Goal: Information Seeking & Learning: Learn about a topic

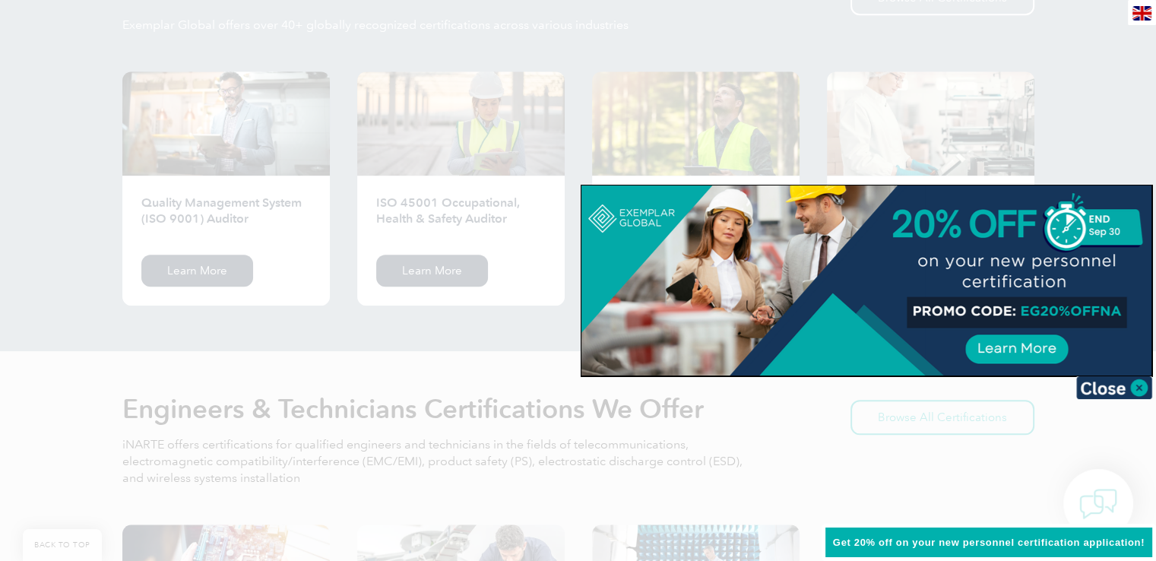
scroll to position [1577, 0]
click at [271, 210] on div at bounding box center [578, 280] width 1156 height 561
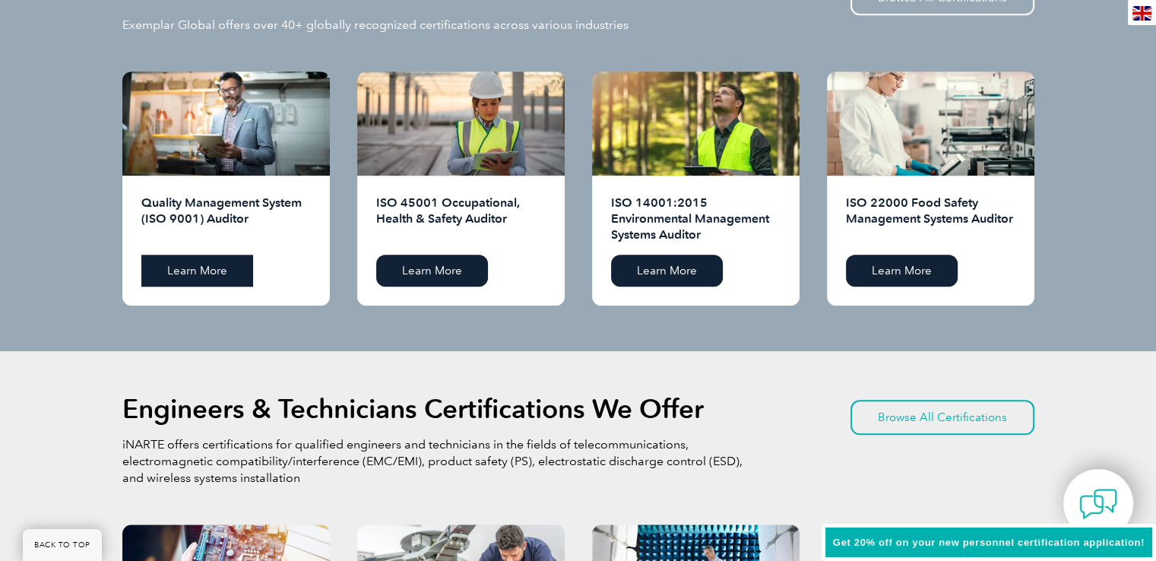
click at [216, 272] on link "Learn More" at bounding box center [197, 271] width 112 height 32
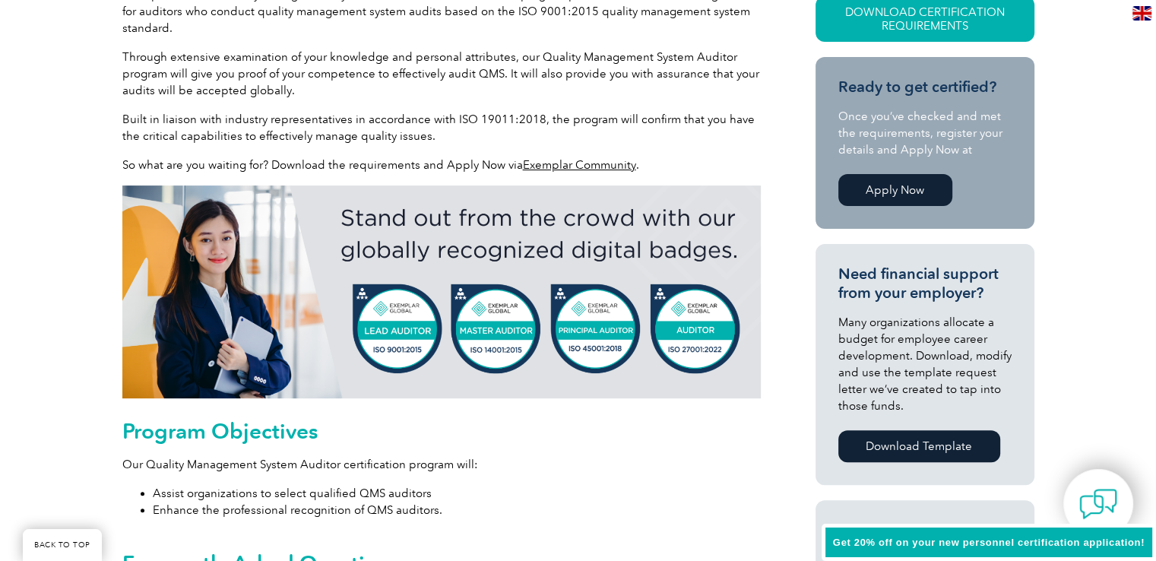
scroll to position [467, 0]
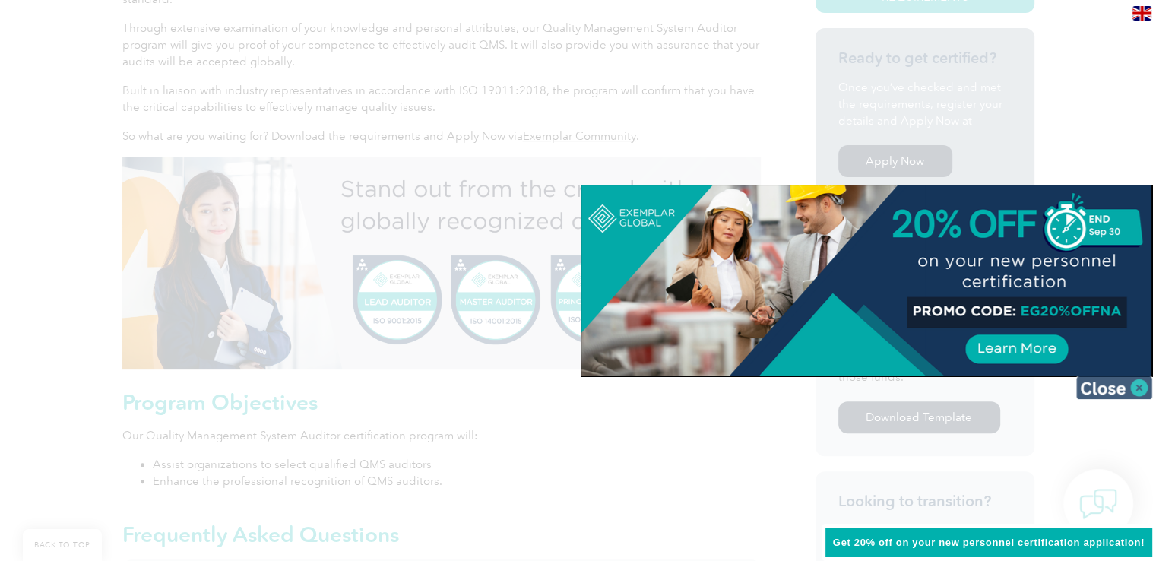
click at [1125, 386] on img at bounding box center [1114, 387] width 76 height 23
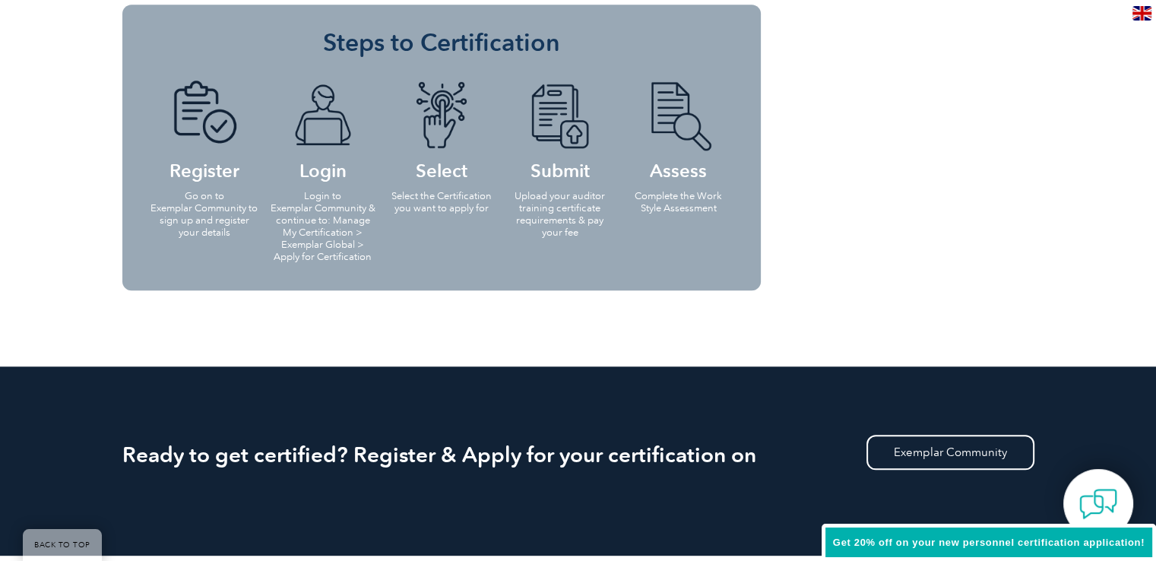
scroll to position [1607, 0]
